Goal: Check status: Check status

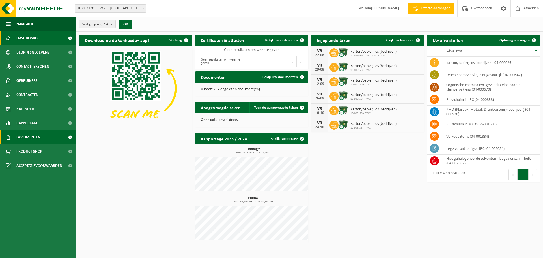
click at [34, 138] on span "Documenten" at bounding box center [28, 137] width 24 height 14
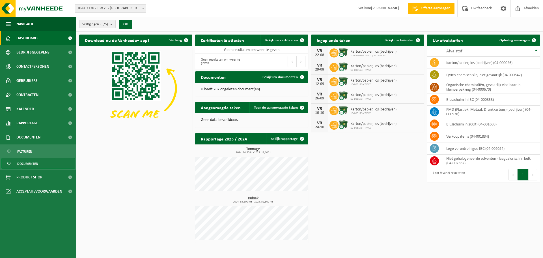
click at [23, 166] on span "Documenten" at bounding box center [27, 163] width 21 height 11
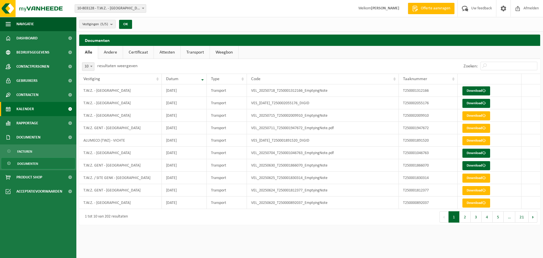
click at [29, 111] on span "Kalender" at bounding box center [25, 109] width 18 height 14
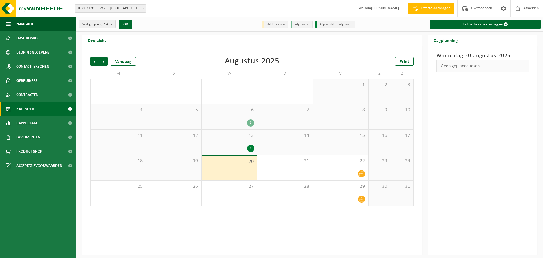
click at [250, 148] on div "1" at bounding box center [250, 148] width 7 height 7
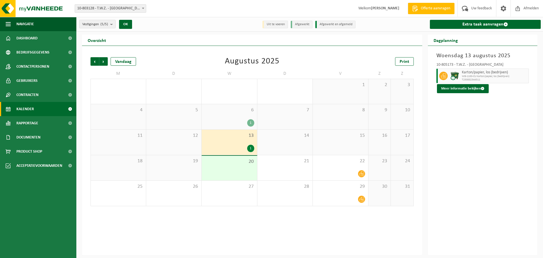
click at [236, 145] on div "1" at bounding box center [230, 148] width 50 height 7
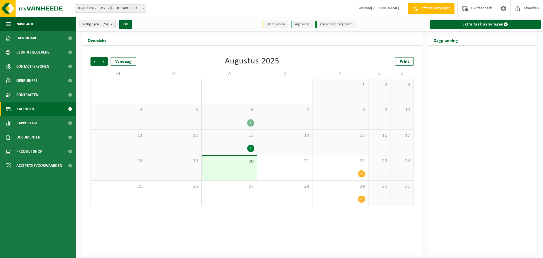
click at [236, 145] on div "1" at bounding box center [230, 148] width 50 height 7
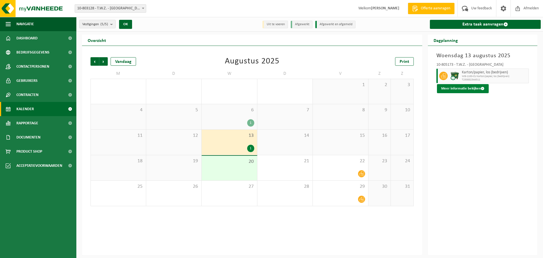
click at [453, 89] on button "Meer informatie bekijken" at bounding box center [463, 88] width 52 height 9
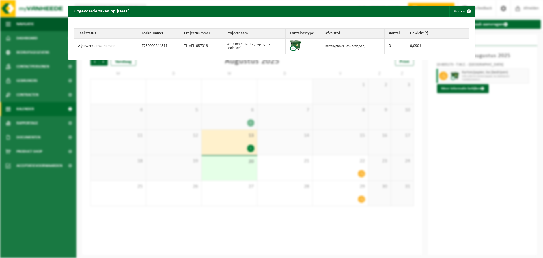
click at [231, 50] on td "WB-1100-CU karton/papier, los (bedrijven)" at bounding box center [254, 45] width 64 height 15
click at [274, 46] on td "WB-1100-CU karton/papier, los (bedrijven)" at bounding box center [254, 45] width 64 height 15
click at [296, 46] on img at bounding box center [295, 45] width 11 height 11
click at [455, 10] on button "Sluiten" at bounding box center [462, 11] width 25 height 11
